Goal: Book appointment/travel/reservation

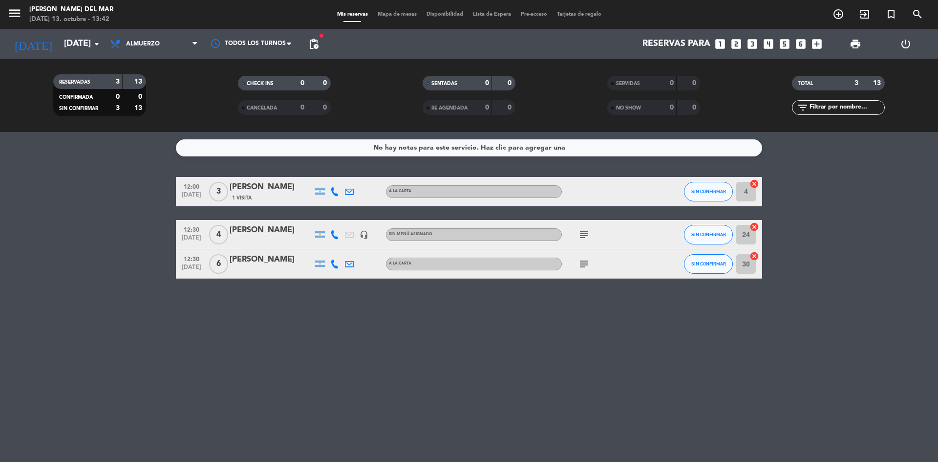
click at [766, 43] on icon "looks_4" at bounding box center [768, 44] width 13 height 13
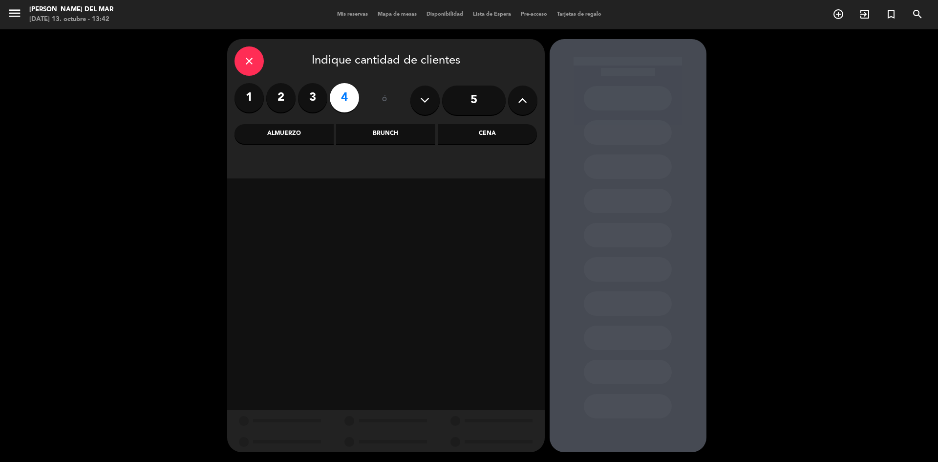
click at [288, 133] on div "Almuerzo" at bounding box center [283, 134] width 99 height 20
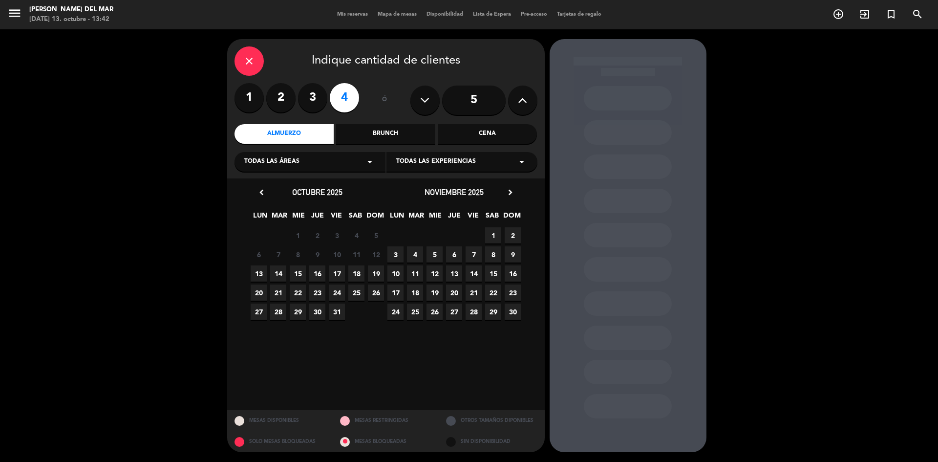
click at [377, 275] on span "19" at bounding box center [376, 273] width 16 height 16
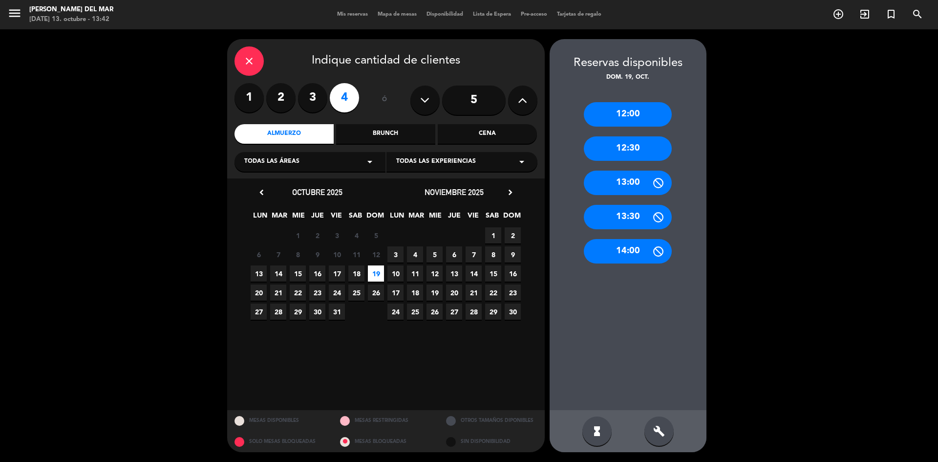
click at [650, 149] on div "12:30" at bounding box center [628, 148] width 88 height 24
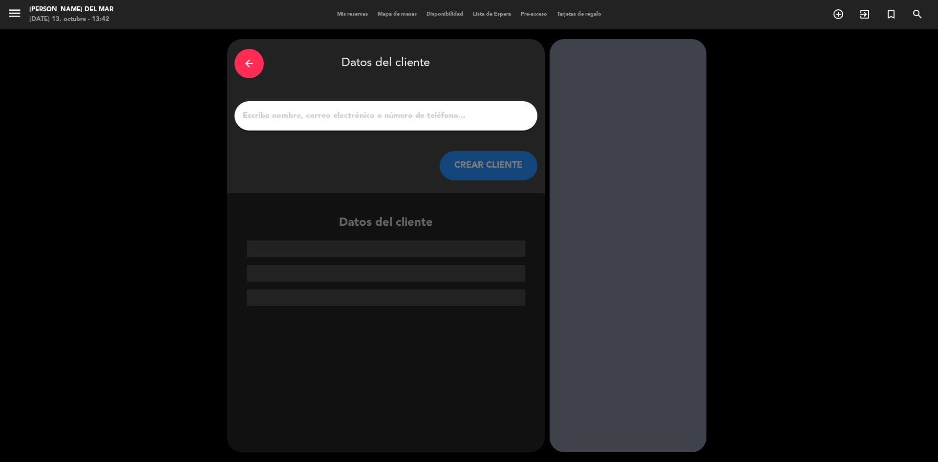
click at [342, 112] on input "1" at bounding box center [386, 116] width 288 height 14
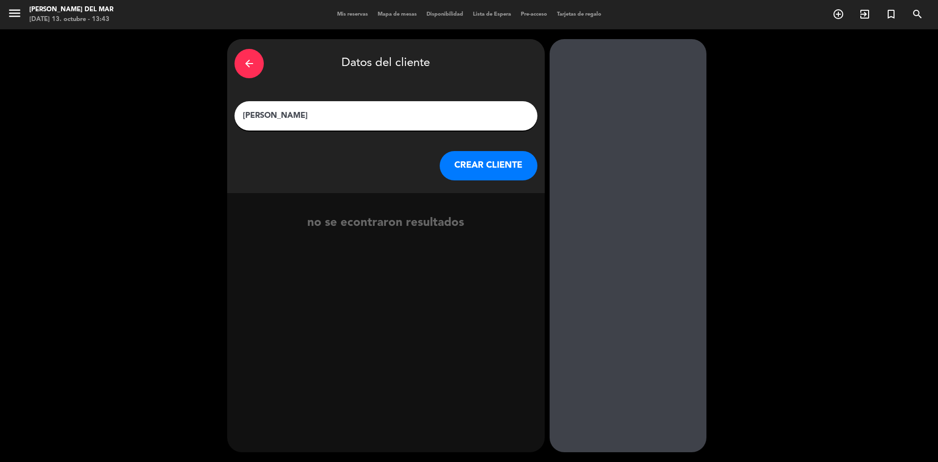
type input "[PERSON_NAME]"
click at [489, 166] on button "CREAR CLIENTE" at bounding box center [489, 165] width 98 height 29
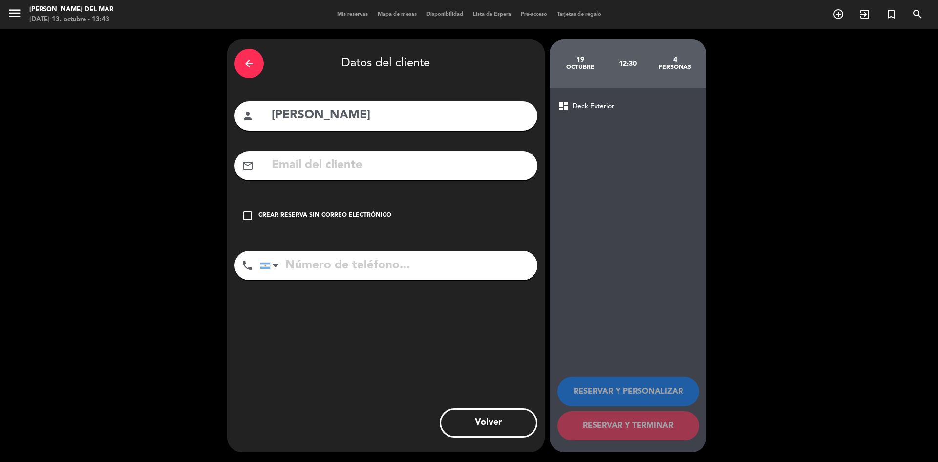
click at [289, 271] on input "tel" at bounding box center [398, 265] width 277 height 29
click at [307, 266] on input "1169241764" at bounding box center [398, 265] width 277 height 29
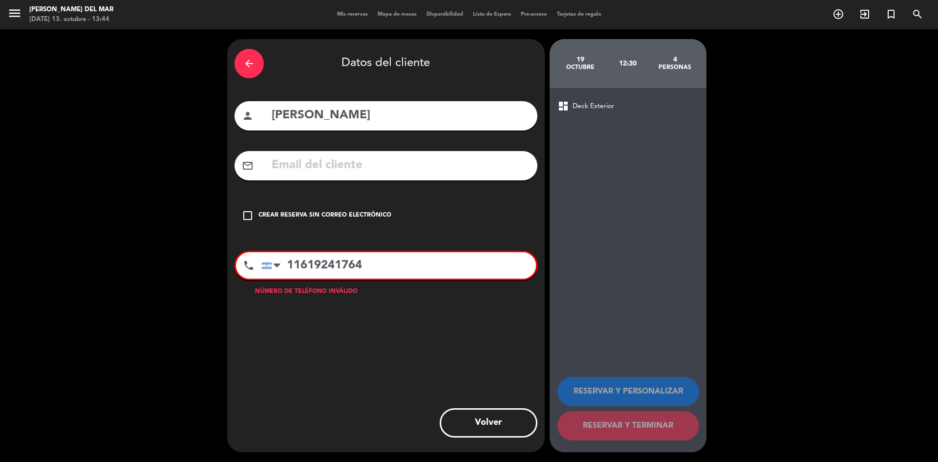
click at [314, 266] on input "11619241764" at bounding box center [398, 265] width 275 height 26
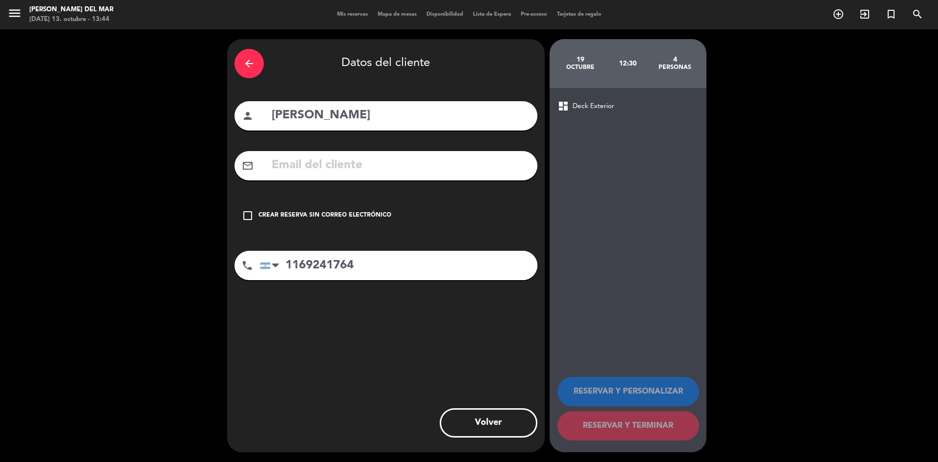
type input "1169241764"
click at [250, 213] on icon "check_box_outline_blank" at bounding box center [248, 216] width 12 height 12
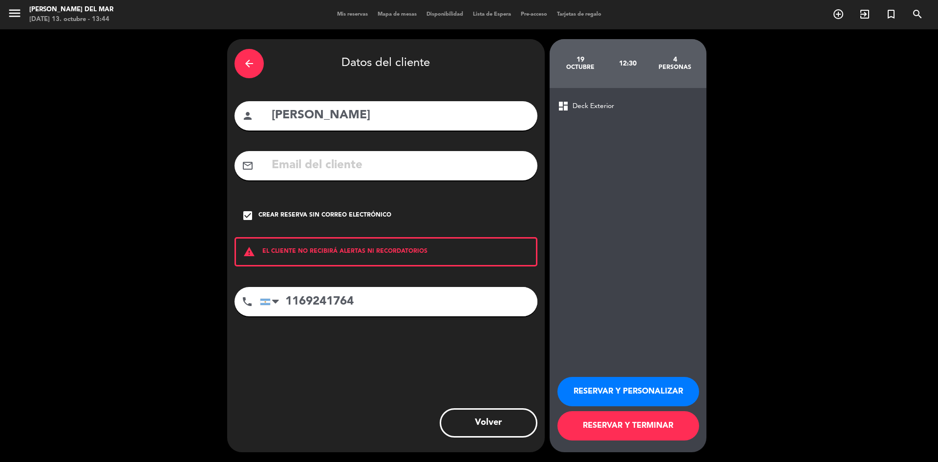
click at [656, 431] on button "RESERVAR Y TERMINAR" at bounding box center [628, 425] width 142 height 29
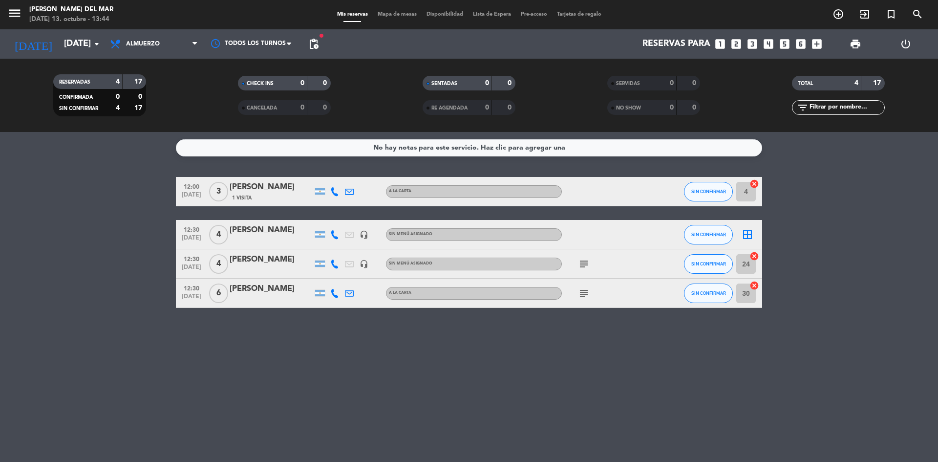
click at [745, 234] on icon "border_all" at bounding box center [747, 235] width 12 height 12
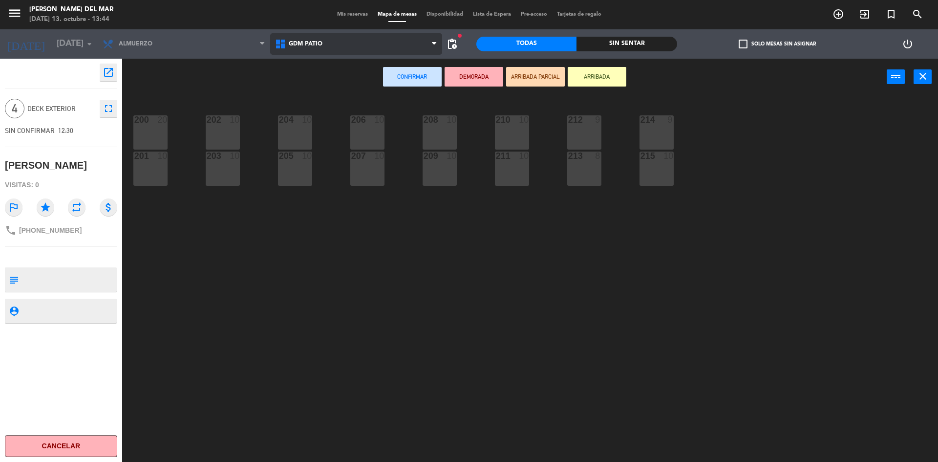
click at [315, 41] on span "GDM PATIO" at bounding box center [306, 44] width 34 height 7
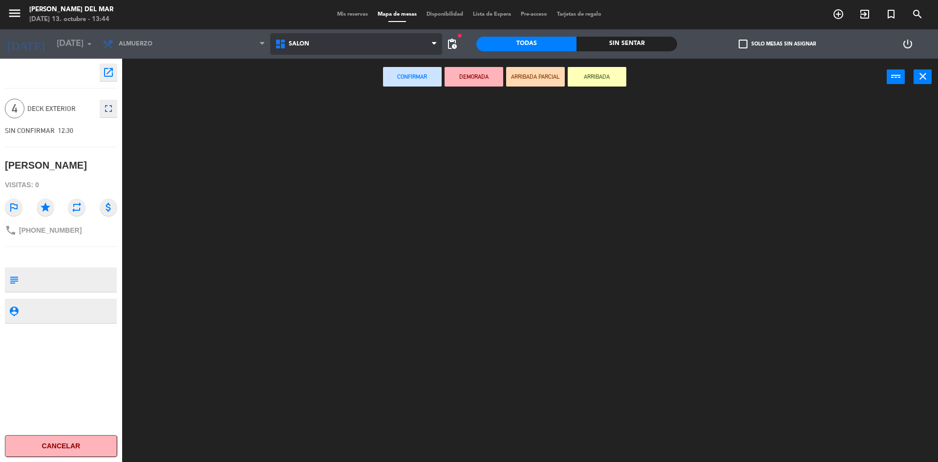
click at [329, 84] on ng-component "menu [PERSON_NAME] del Mar [DATE] 13. octubre - 13:44 Mis reservas Mapa de mesa…" at bounding box center [469, 232] width 938 height 464
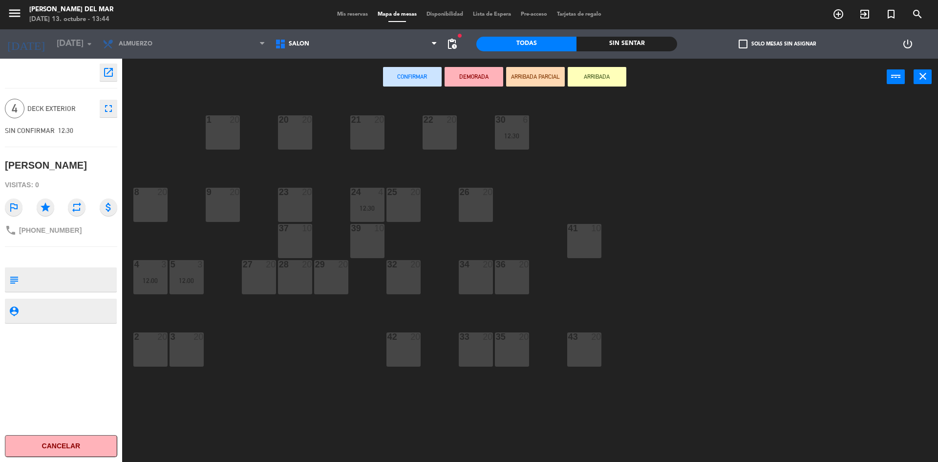
click at [224, 127] on div "1 20" at bounding box center [223, 132] width 34 height 34
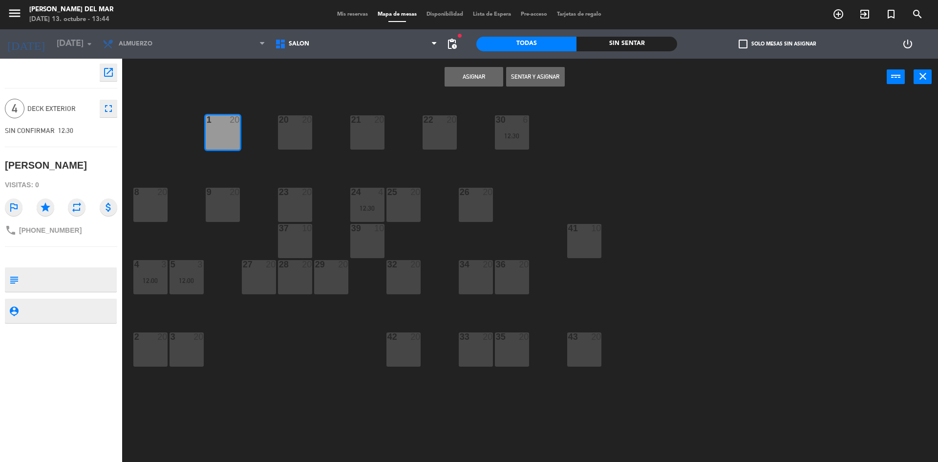
click at [480, 72] on button "Asignar" at bounding box center [474, 77] width 59 height 20
